Goal: Browse casually

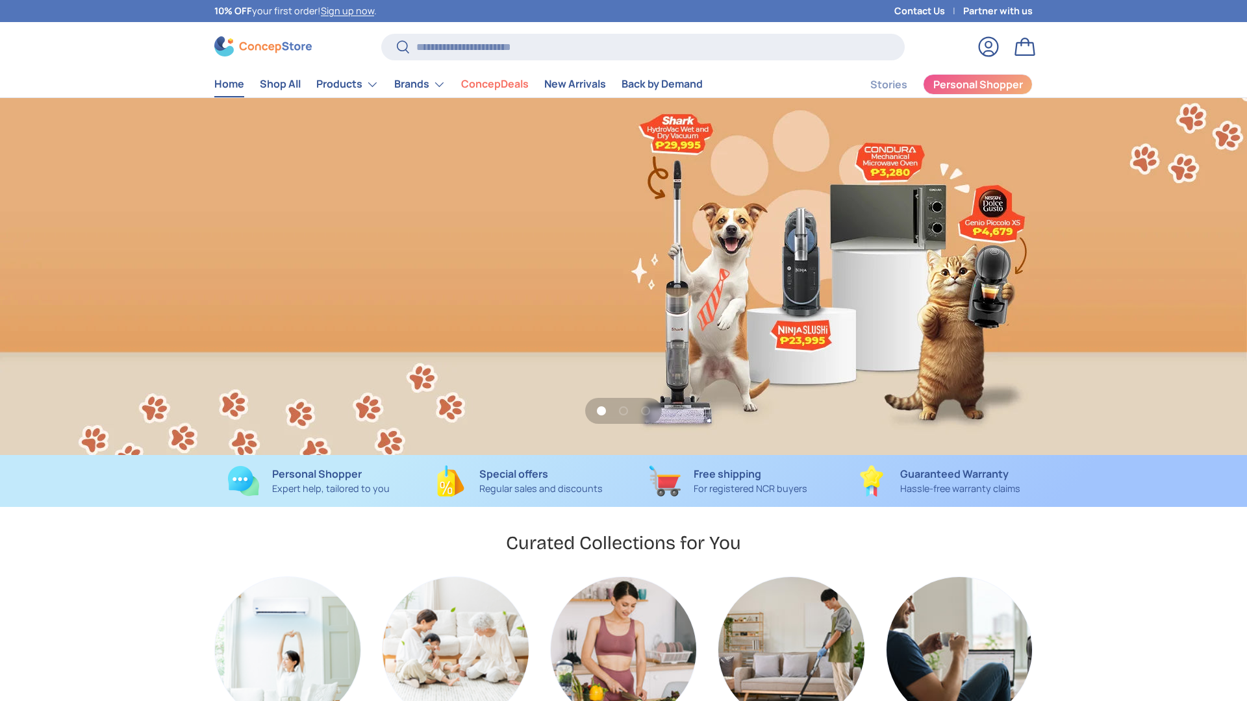
scroll to position [0, 1247]
